Goal: Transaction & Acquisition: Obtain resource

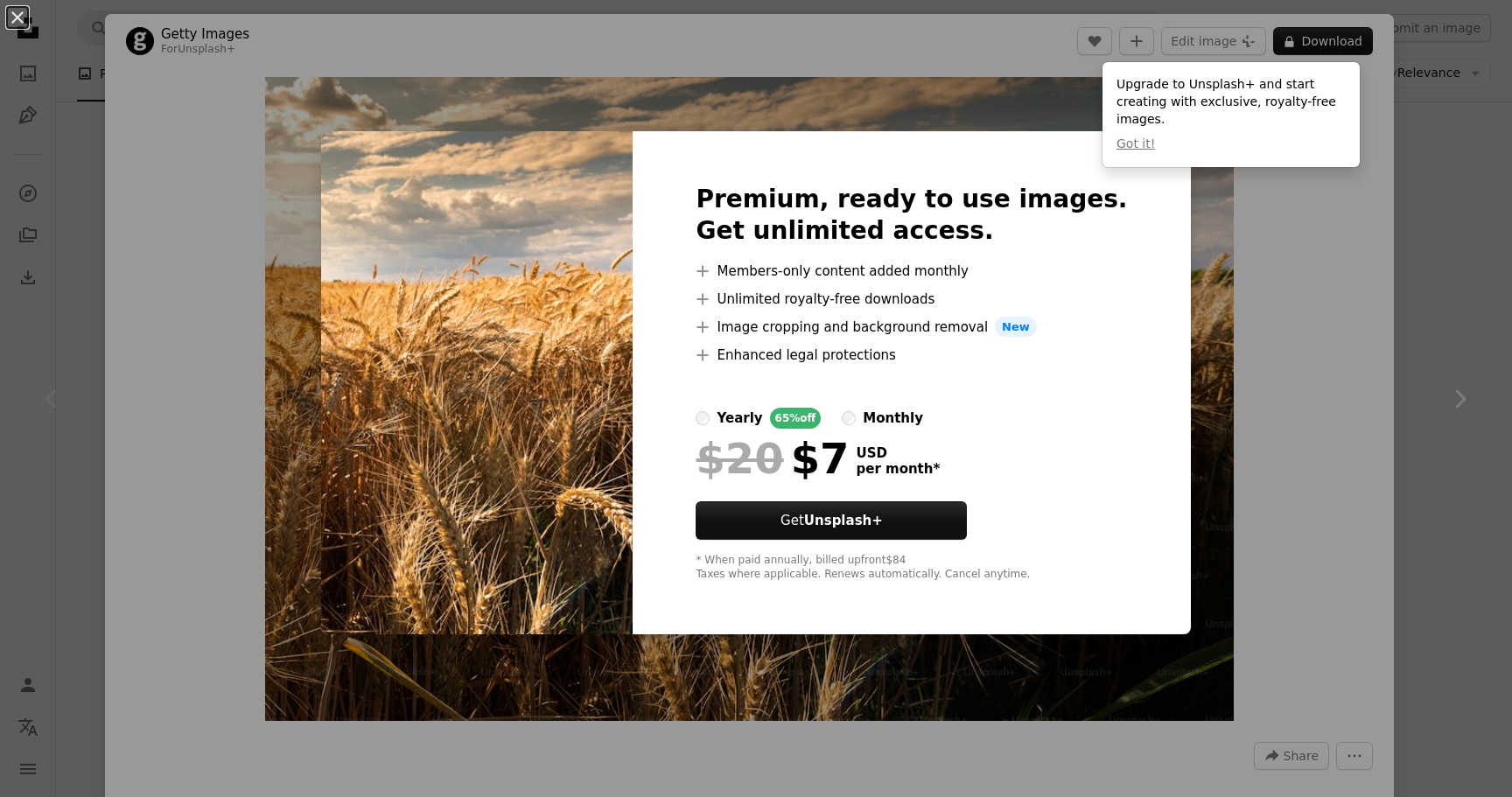
click at [1192, 320] on div "An X shape Premium, ready to use images. Get unlimited access. A plus sign Memb…" at bounding box center [756, 398] width 1512 height 797
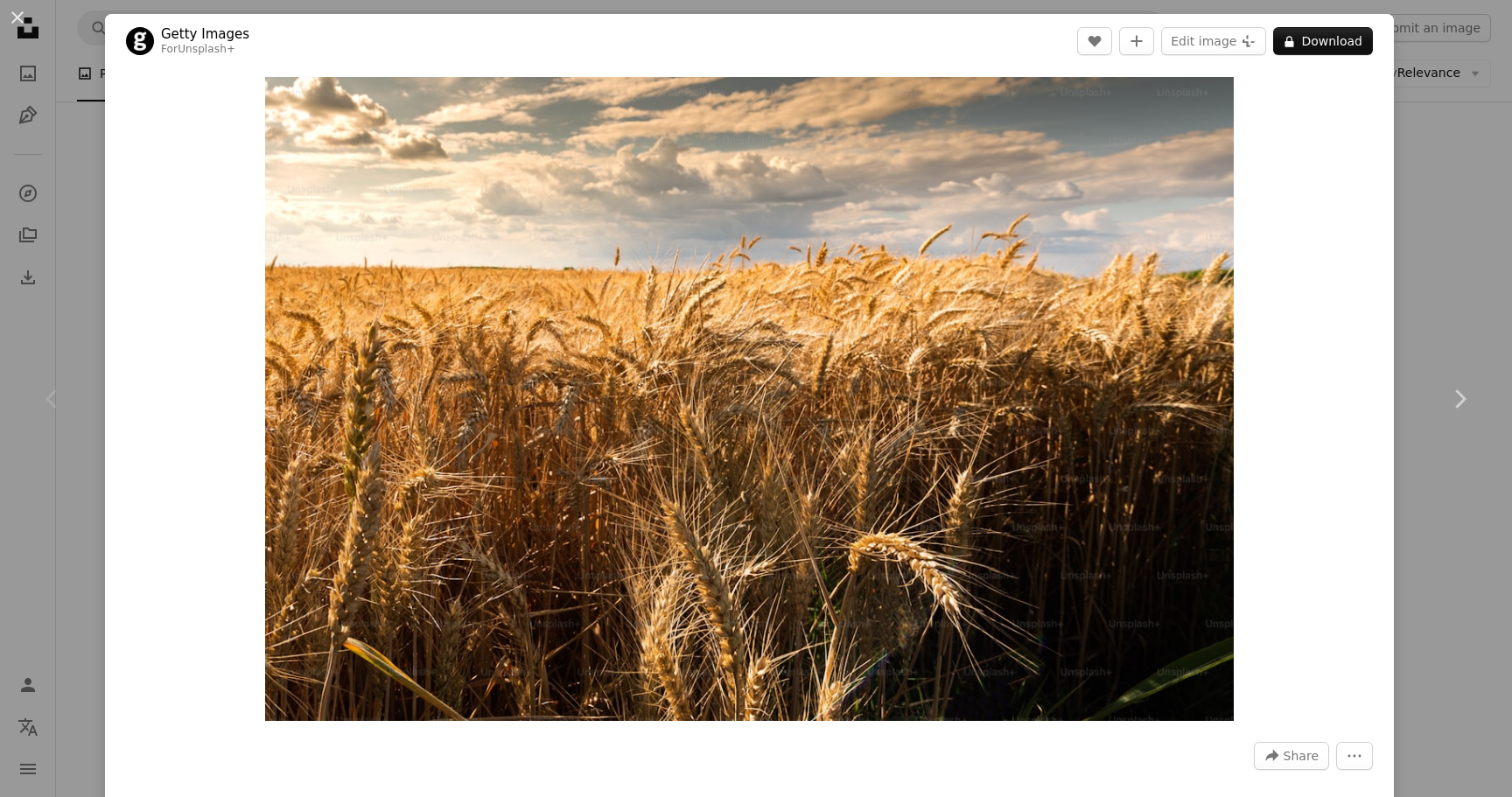
click at [1370, 134] on div "Zoom in" at bounding box center [749, 399] width 1289 height 662
click at [15, 26] on button "An X shape" at bounding box center [17, 17] width 21 height 21
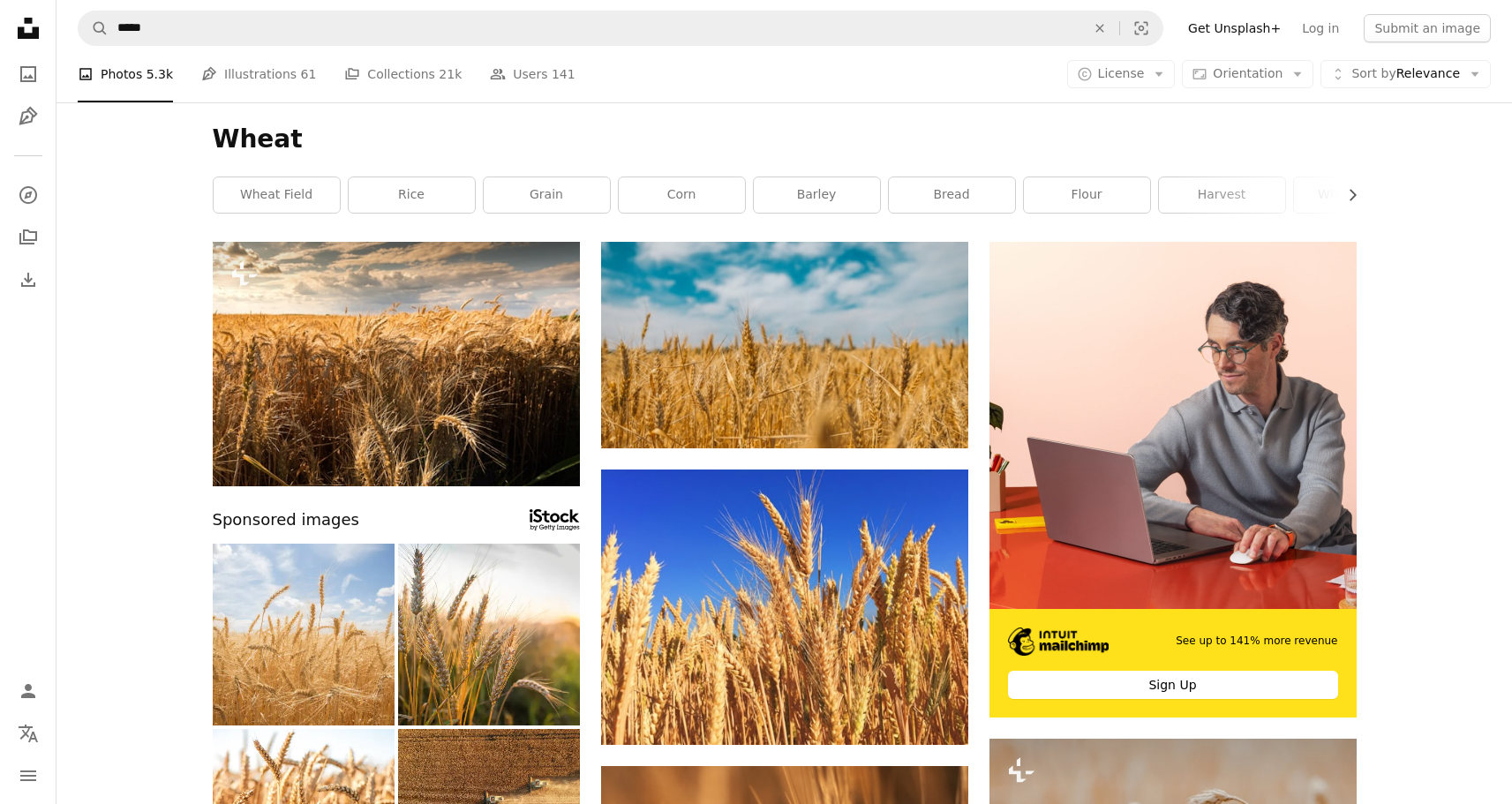
drag, startPoint x: 202, startPoint y: 308, endPoint x: 134, endPoint y: 250, distance: 89.4
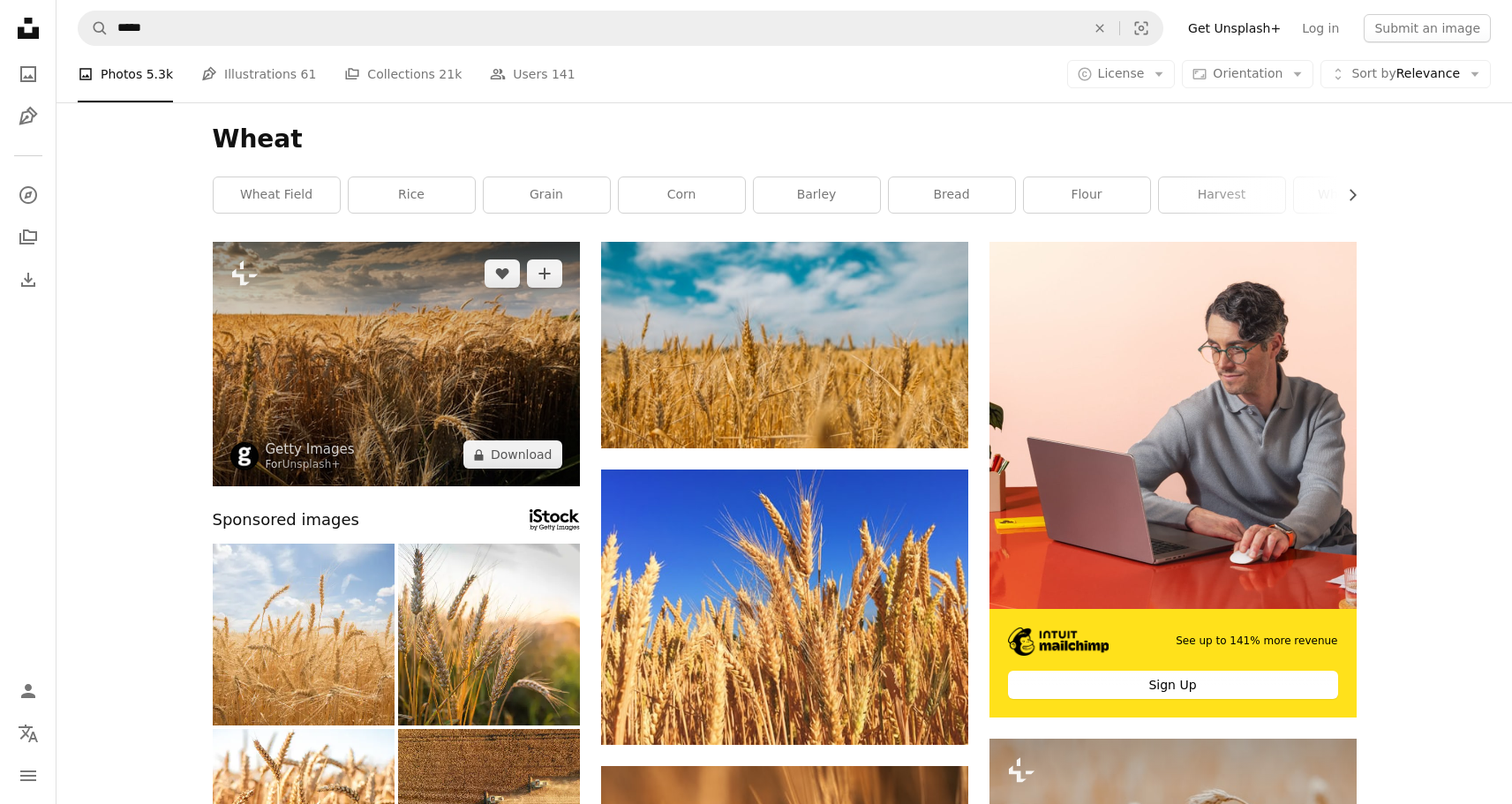
click at [373, 358] on img at bounding box center [396, 364] width 367 height 245
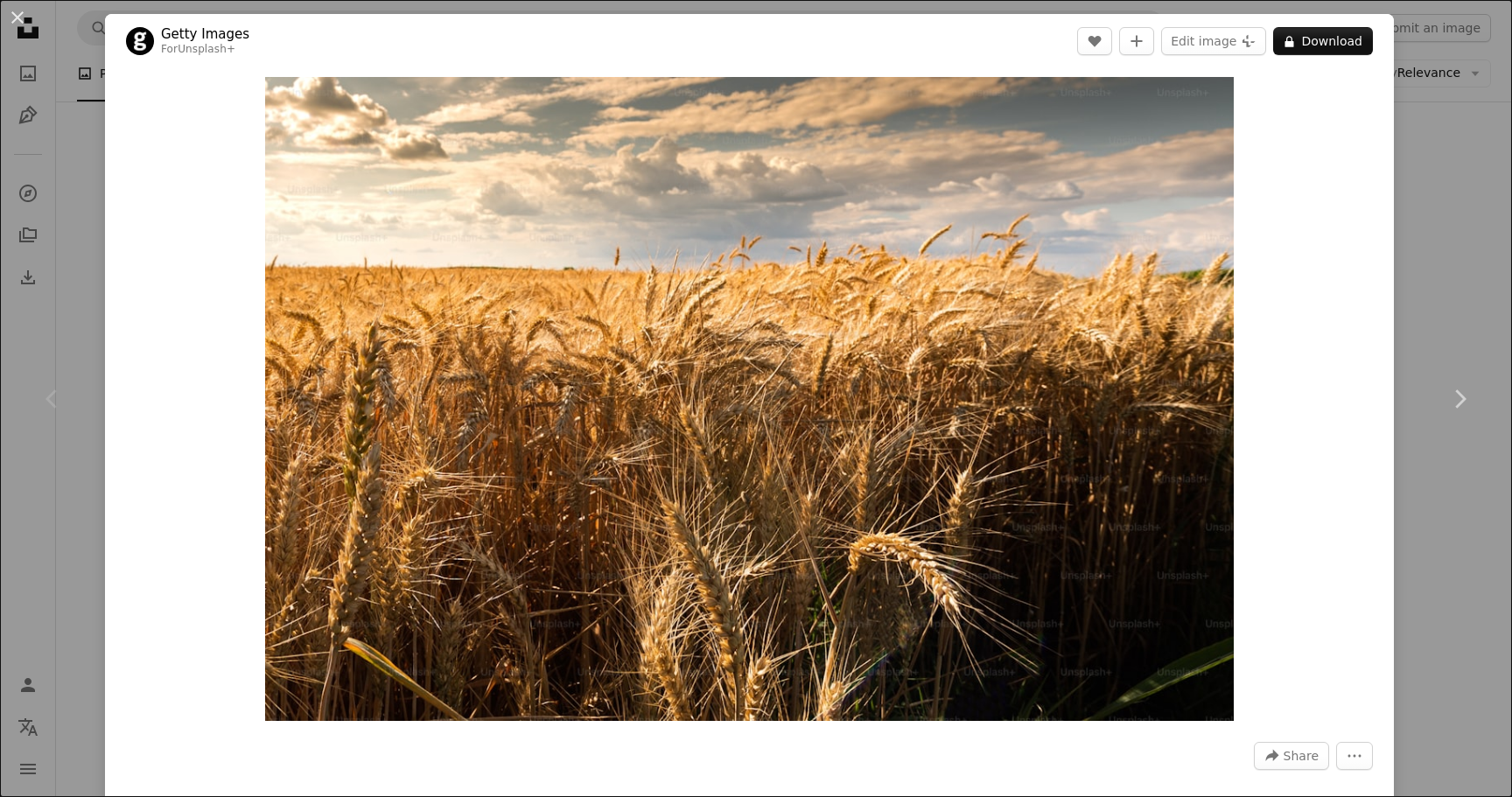
click at [1275, 244] on div "Zoom in" at bounding box center [749, 399] width 1289 height 662
click at [25, 20] on button "An X shape" at bounding box center [17, 17] width 21 height 21
